Goal: Task Accomplishment & Management: Use online tool/utility

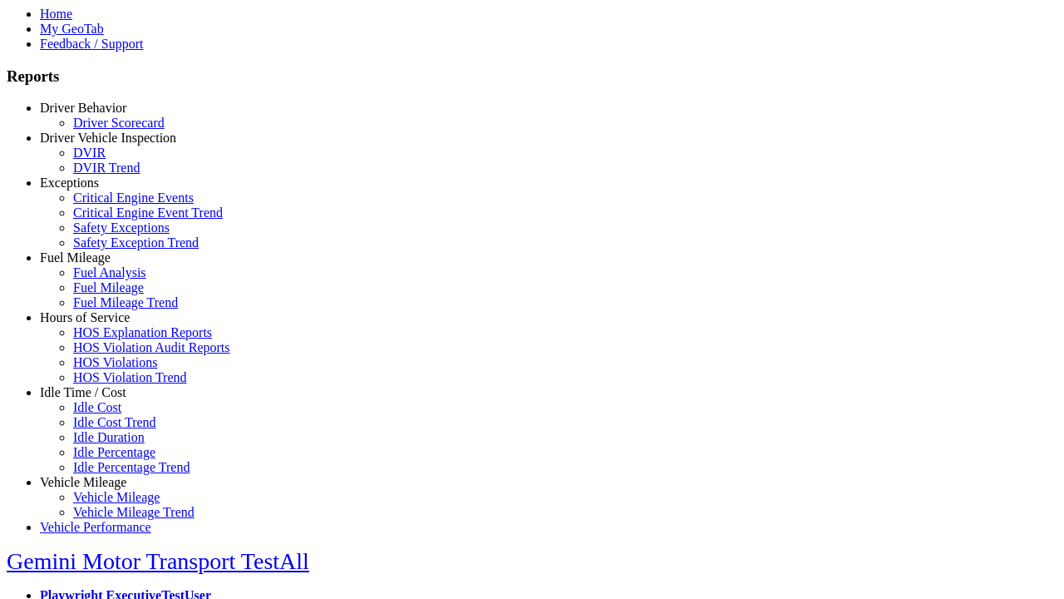
click at [96, 324] on link "Hours of Service" at bounding box center [85, 317] width 90 height 14
click at [108, 339] on link "HOS Explanation Reports" at bounding box center [142, 332] width 139 height 14
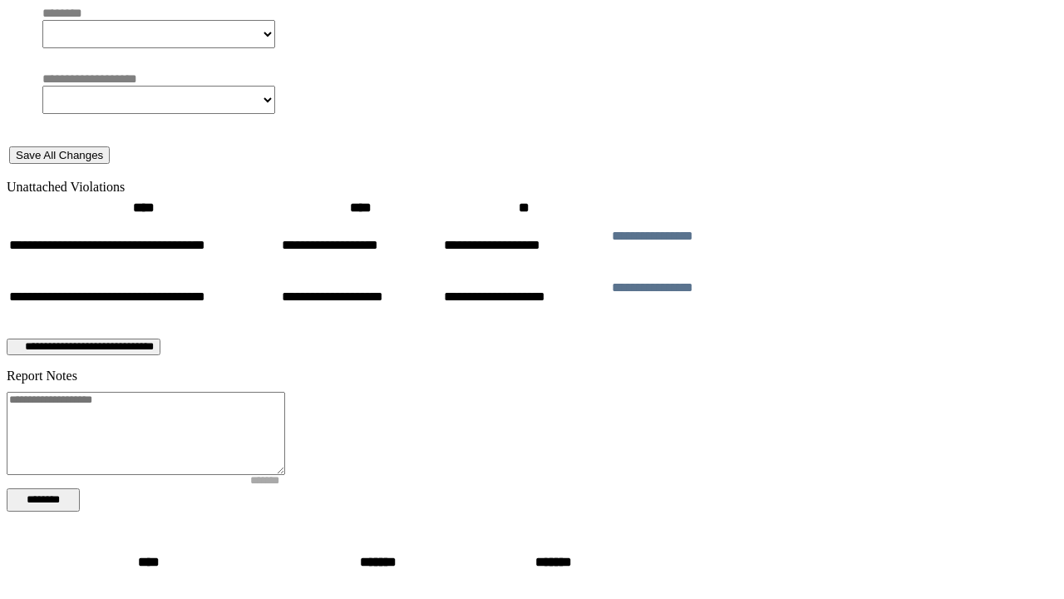
click at [80, 488] on button "********" at bounding box center [43, 499] width 73 height 23
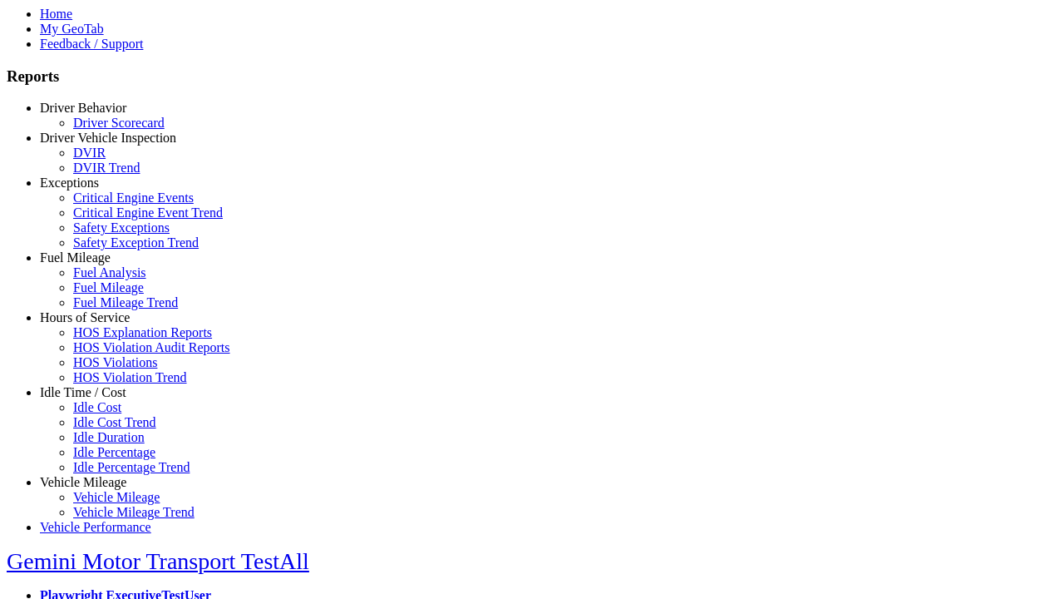
scroll to position [817, 0]
